Goal: Navigation & Orientation: Understand site structure

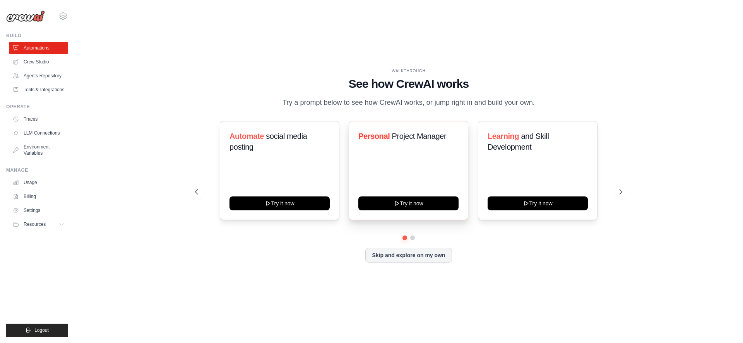
click at [421, 150] on div "Personal Project Manager Try it now" at bounding box center [409, 170] width 120 height 99
click at [412, 239] on button at bounding box center [412, 238] width 6 height 6
click at [403, 237] on button at bounding box center [404, 237] width 5 height 5
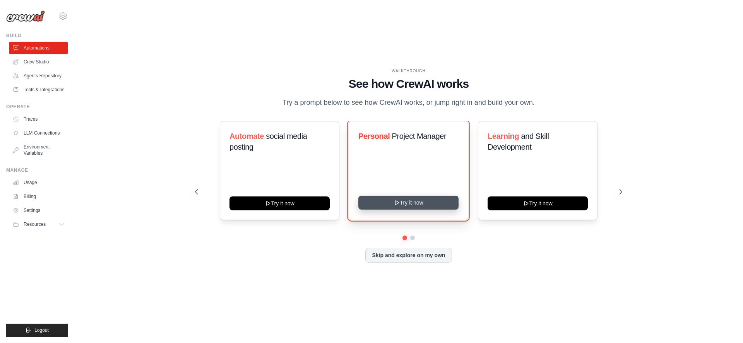
click at [404, 205] on button "Try it now" at bounding box center [408, 203] width 100 height 14
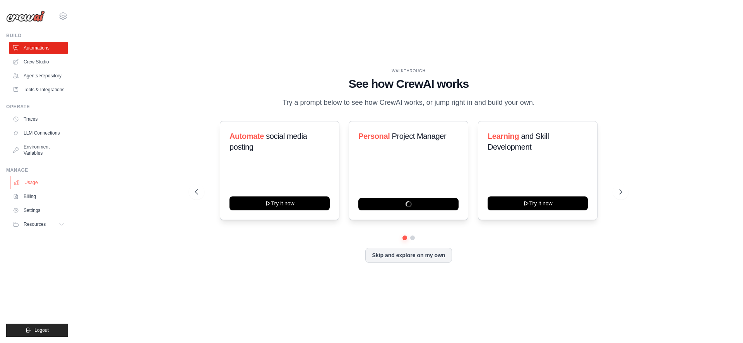
click at [35, 181] on link "Usage" at bounding box center [39, 182] width 58 height 12
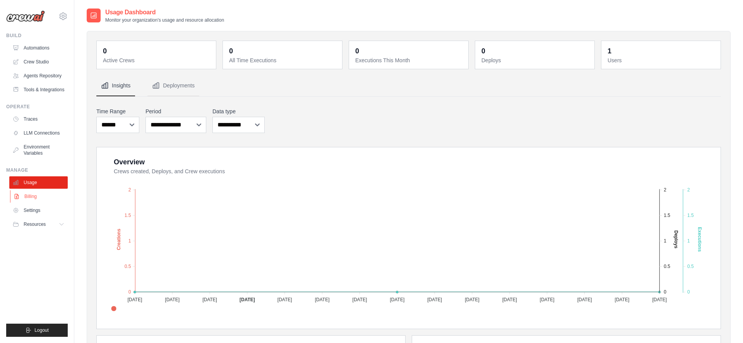
click at [35, 197] on link "Billing" at bounding box center [39, 196] width 58 height 12
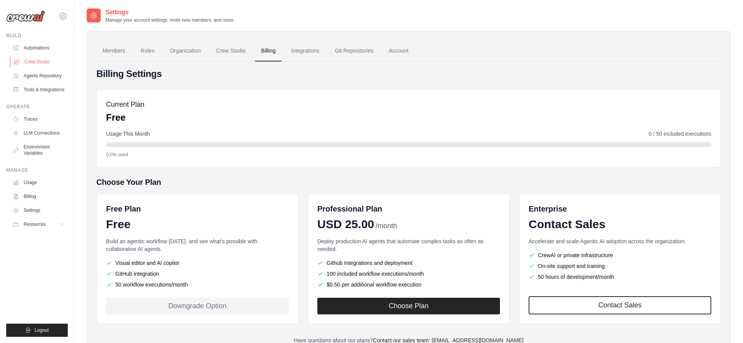
click at [29, 66] on link "Crew Studio" at bounding box center [39, 62] width 58 height 12
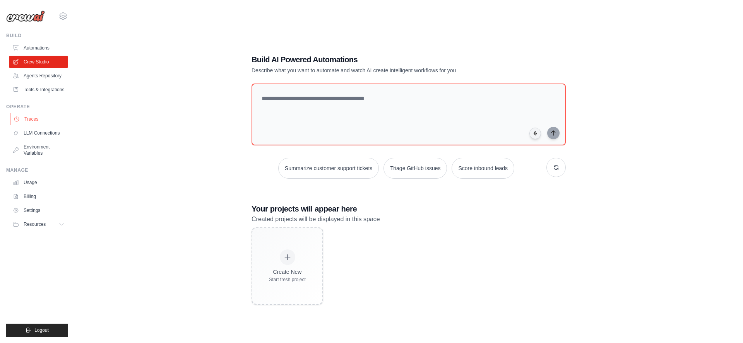
click at [37, 121] on link "Traces" at bounding box center [39, 119] width 58 height 12
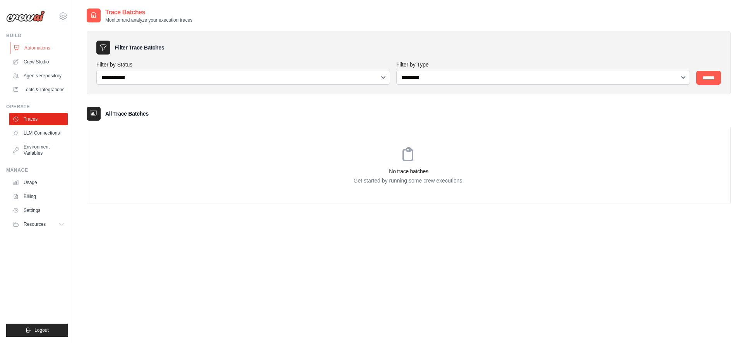
click at [39, 45] on link "Automations" at bounding box center [39, 48] width 58 height 12
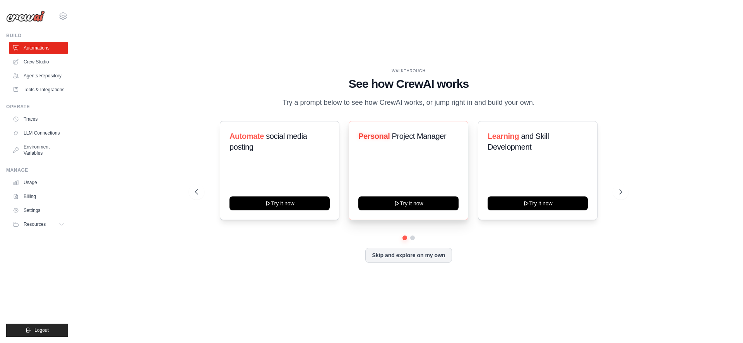
click at [422, 165] on div "Personal Project Manager Try it now" at bounding box center [409, 170] width 120 height 99
